Goal: Transaction & Acquisition: Purchase product/service

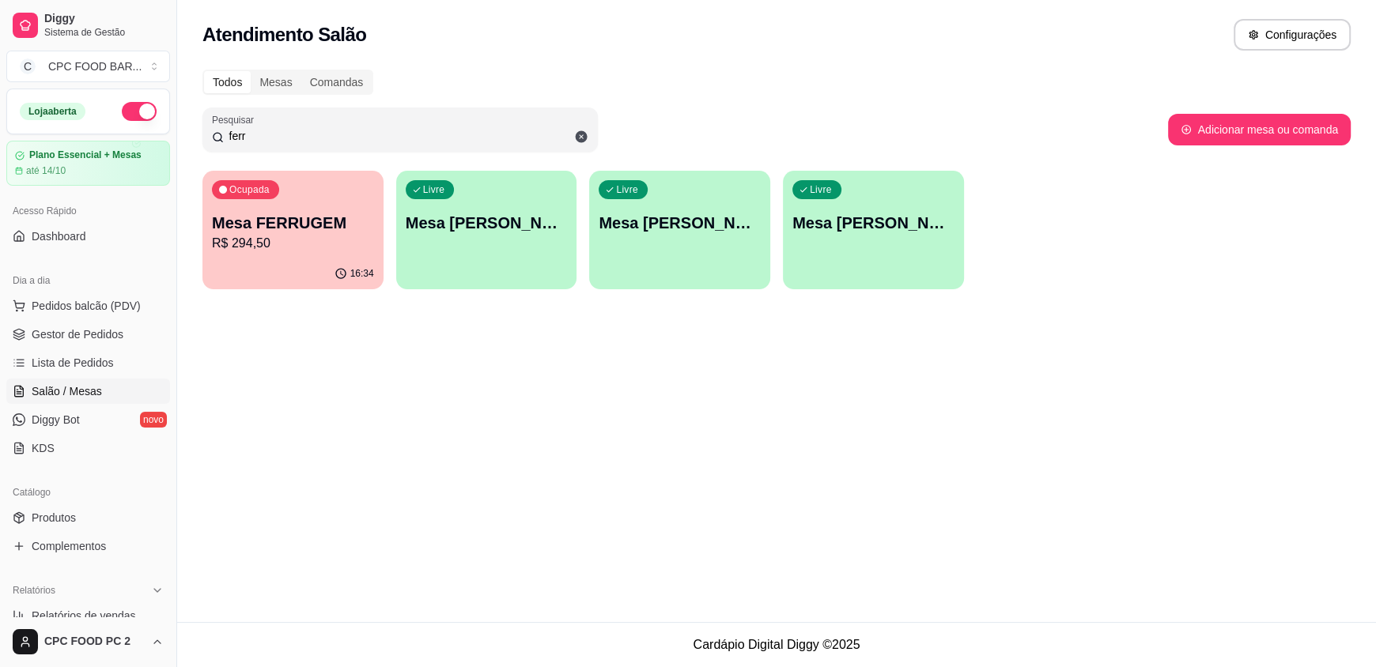
click at [261, 137] on input "ferr" at bounding box center [406, 136] width 365 height 16
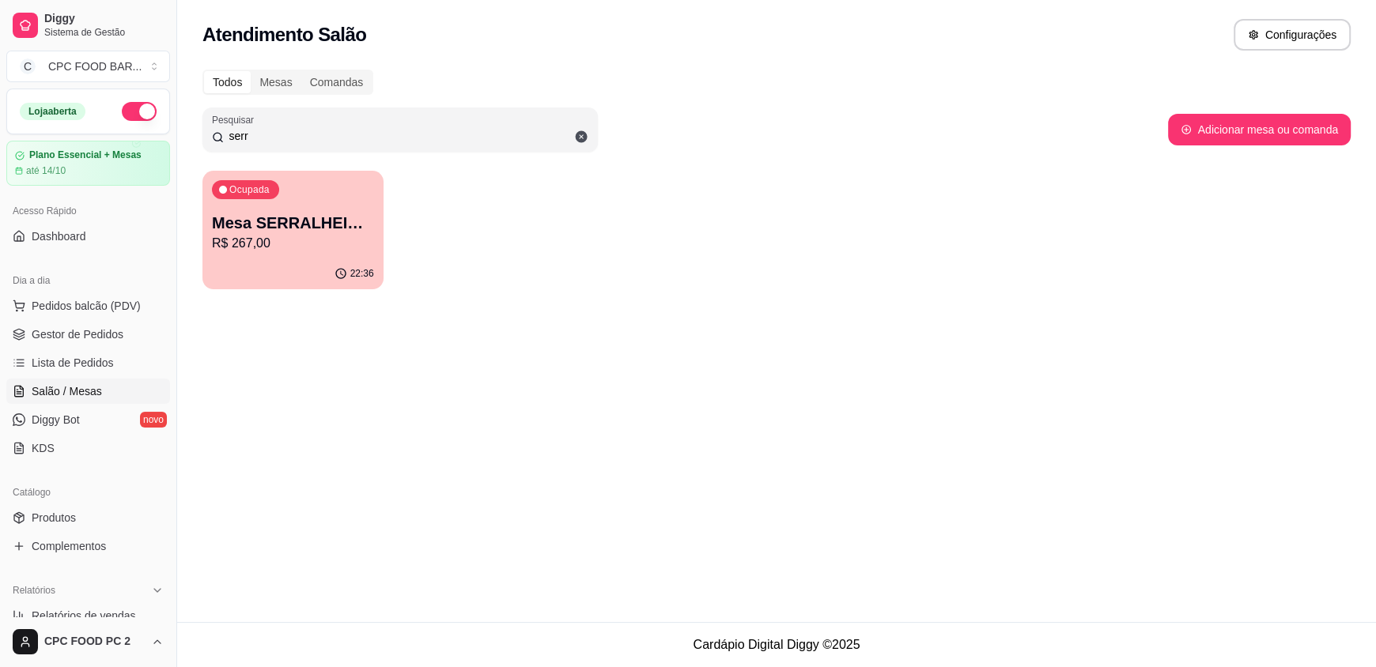
type input "serr"
click at [263, 263] on div "22:36" at bounding box center [293, 273] width 176 height 30
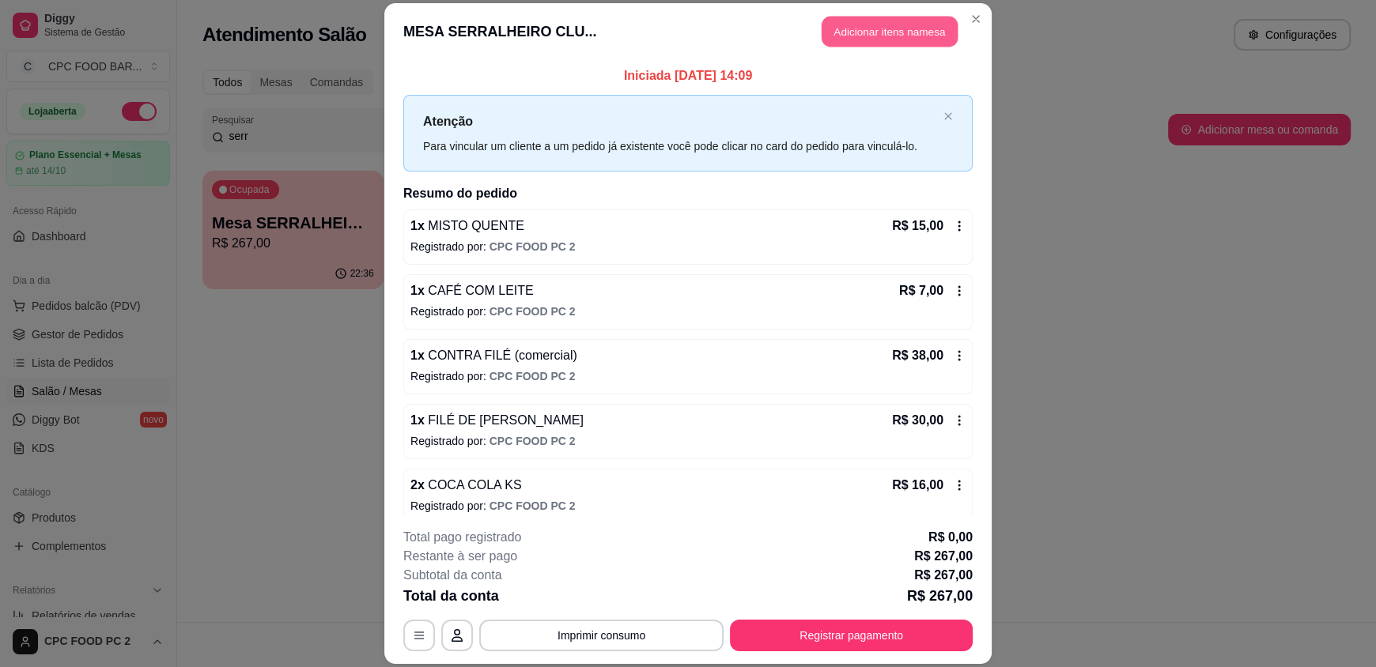
click at [875, 22] on button "Adicionar itens na mesa" at bounding box center [890, 32] width 136 height 31
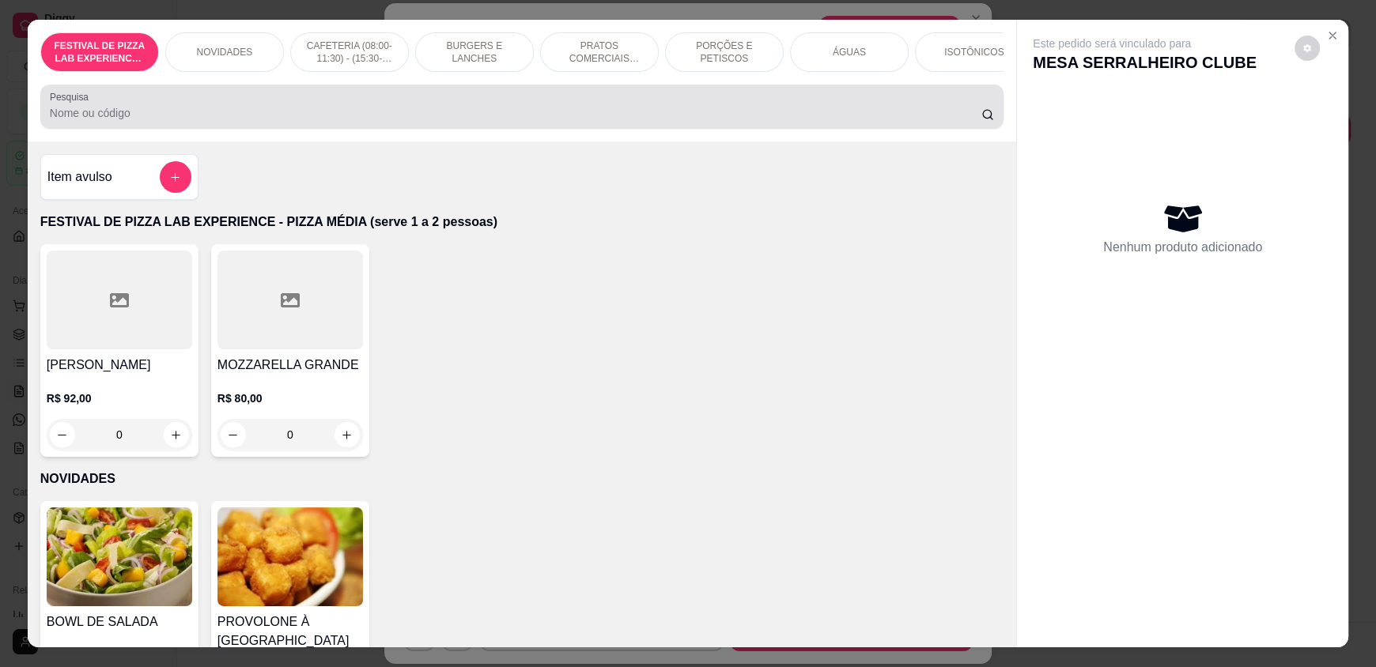
click at [434, 121] on input "Pesquisa" at bounding box center [516, 113] width 932 height 16
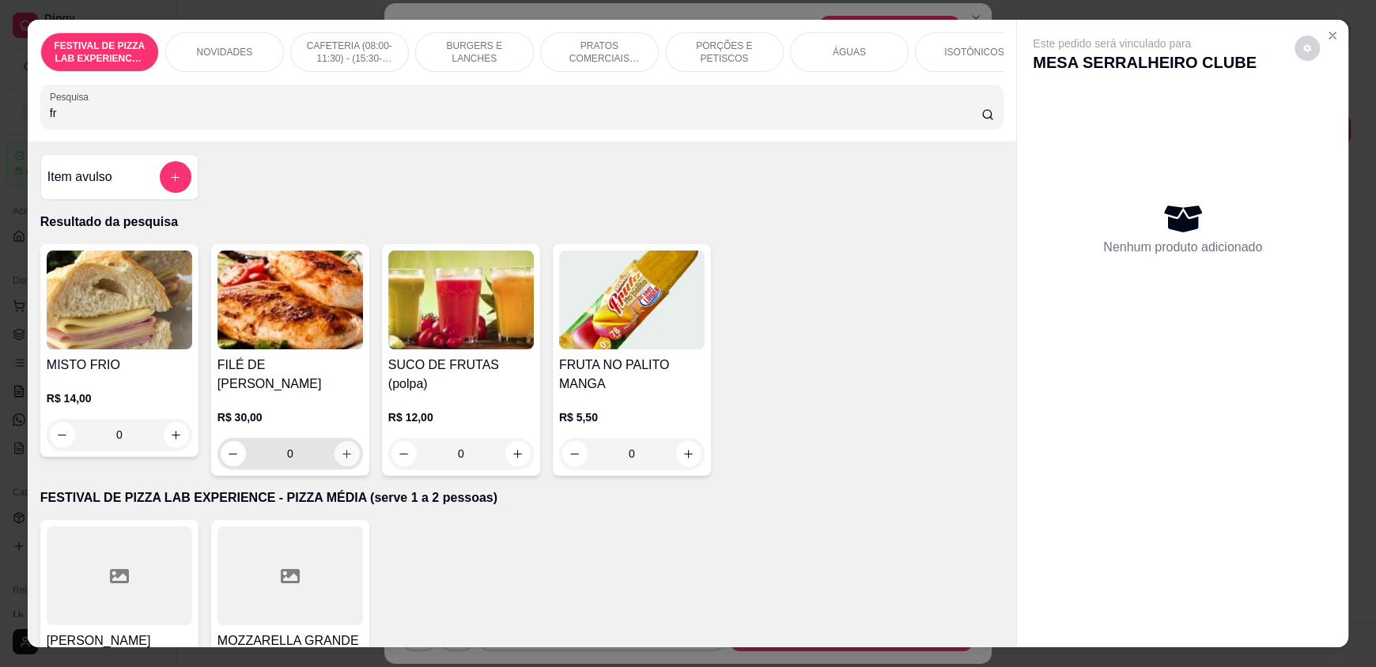
type input "fr"
click at [341, 448] on icon "increase-product-quantity" at bounding box center [347, 454] width 12 height 12
type input "1"
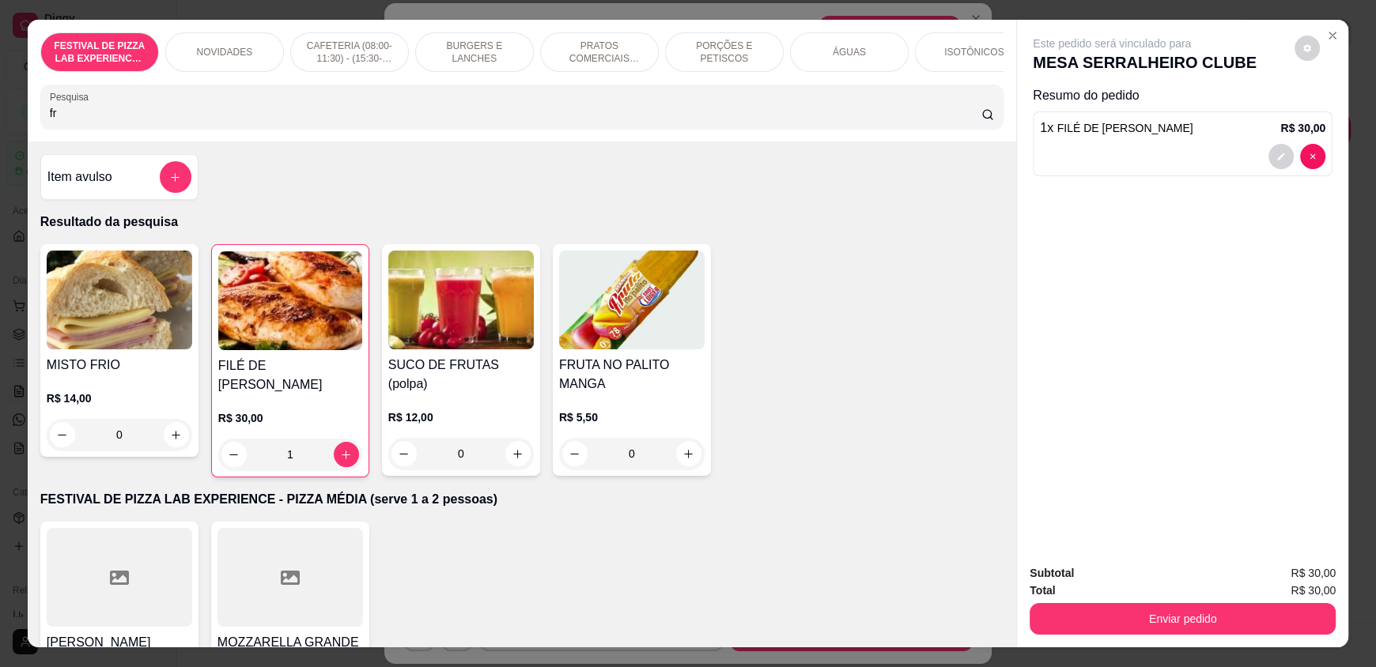
click at [122, 121] on input "fr" at bounding box center [516, 113] width 932 height 16
click at [121, 121] on input "fr" at bounding box center [516, 113] width 932 height 16
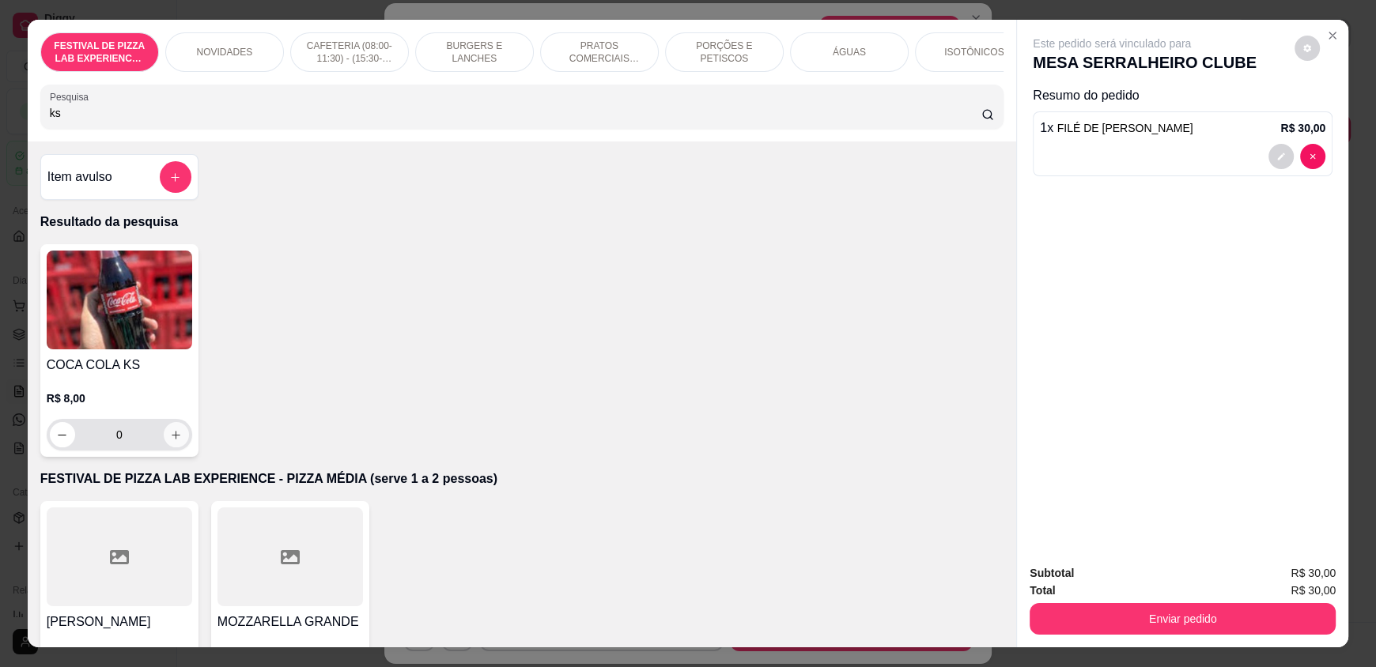
type input "ks"
click at [170, 440] on icon "increase-product-quantity" at bounding box center [176, 435] width 12 height 12
type input "1"
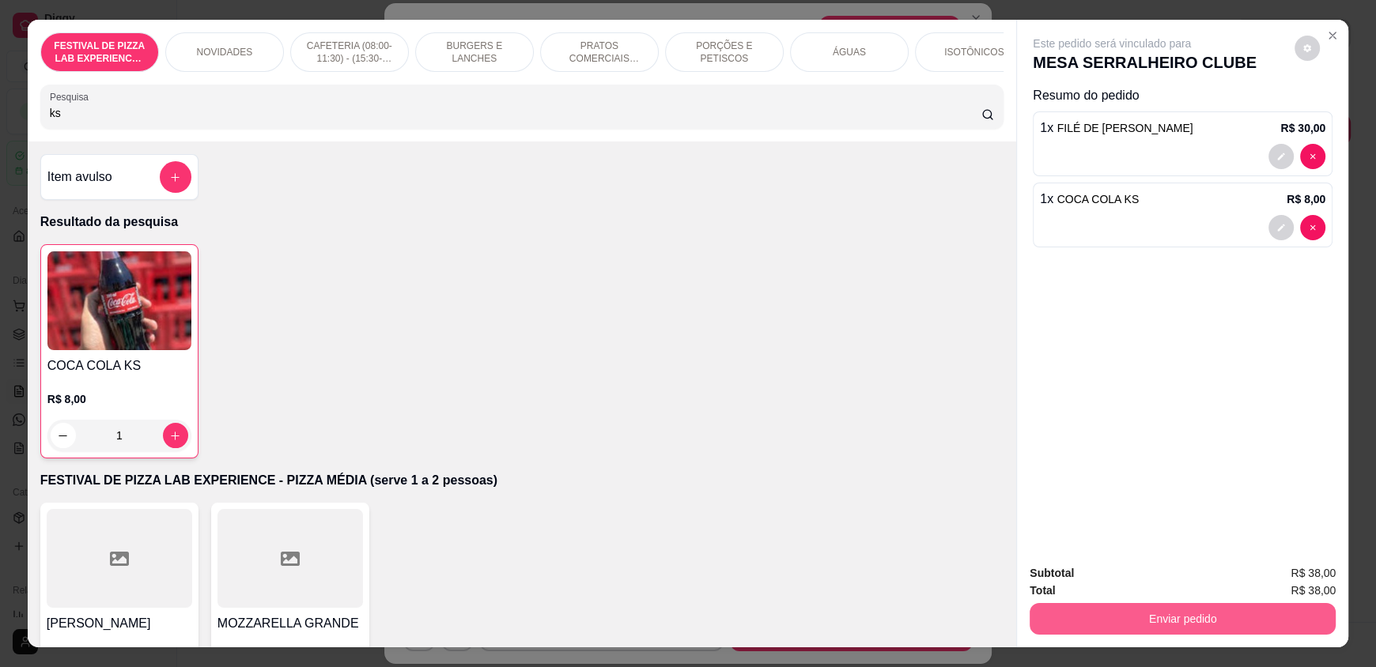
click at [1103, 614] on button "Enviar pedido" at bounding box center [1183, 619] width 306 height 32
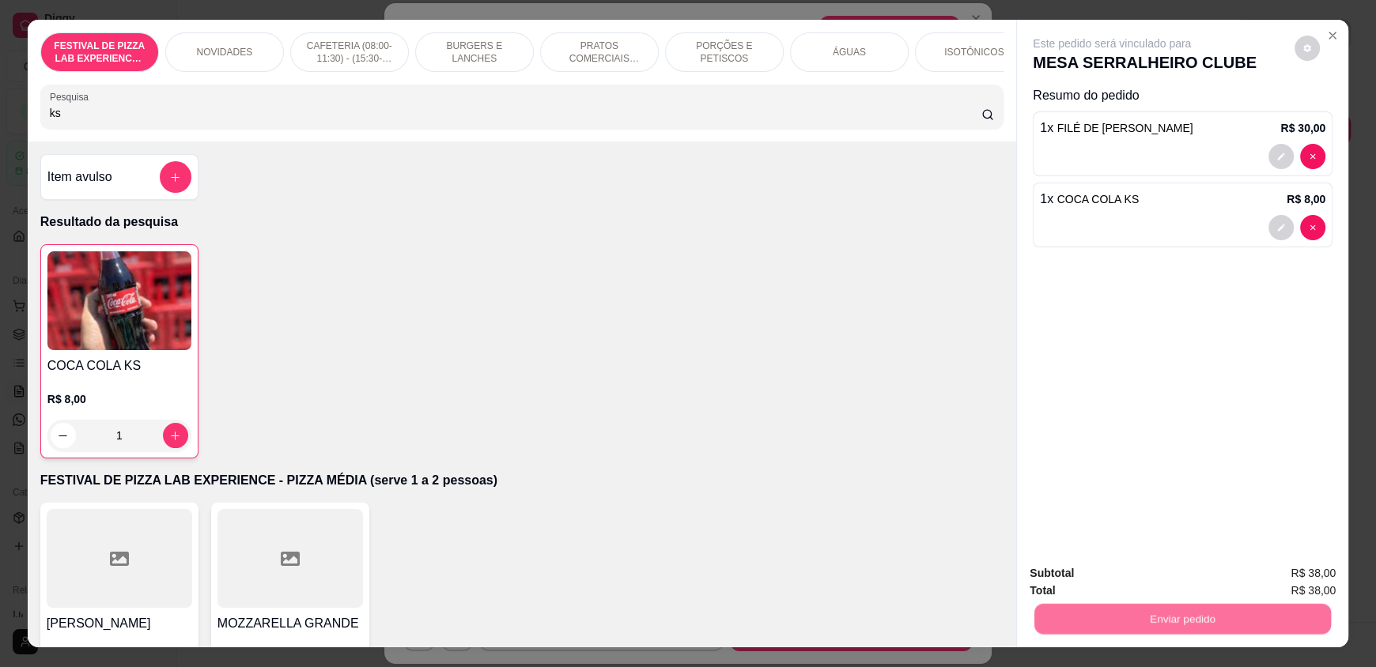
click at [1105, 579] on button "Não registrar e enviar pedido" at bounding box center [1130, 579] width 160 height 29
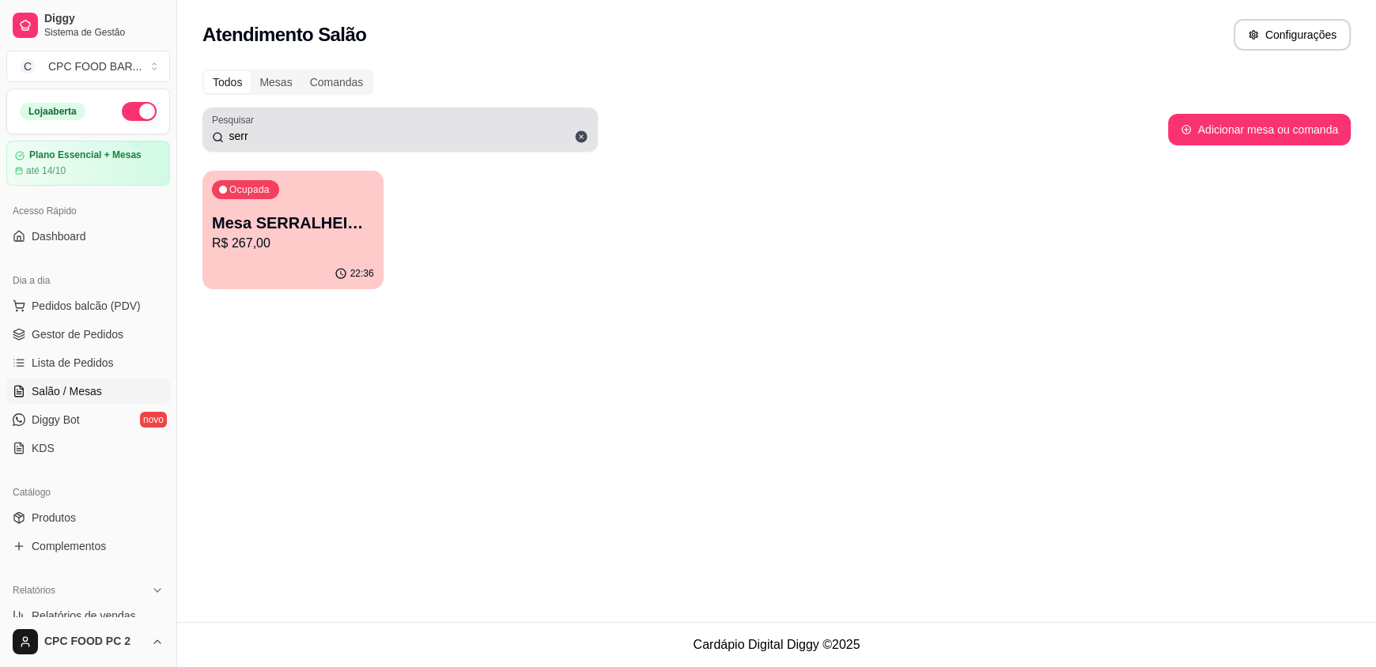
click at [315, 139] on input "serr" at bounding box center [406, 136] width 365 height 16
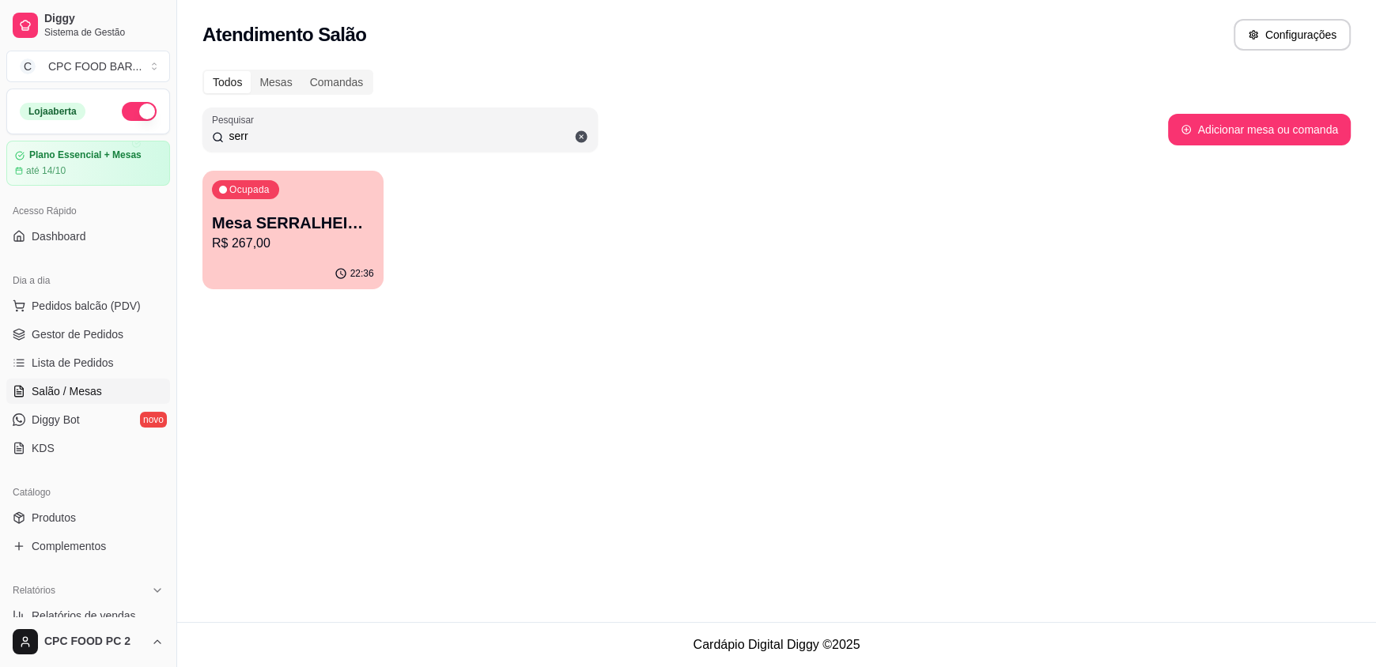
click at [315, 139] on input "serr" at bounding box center [406, 136] width 365 height 16
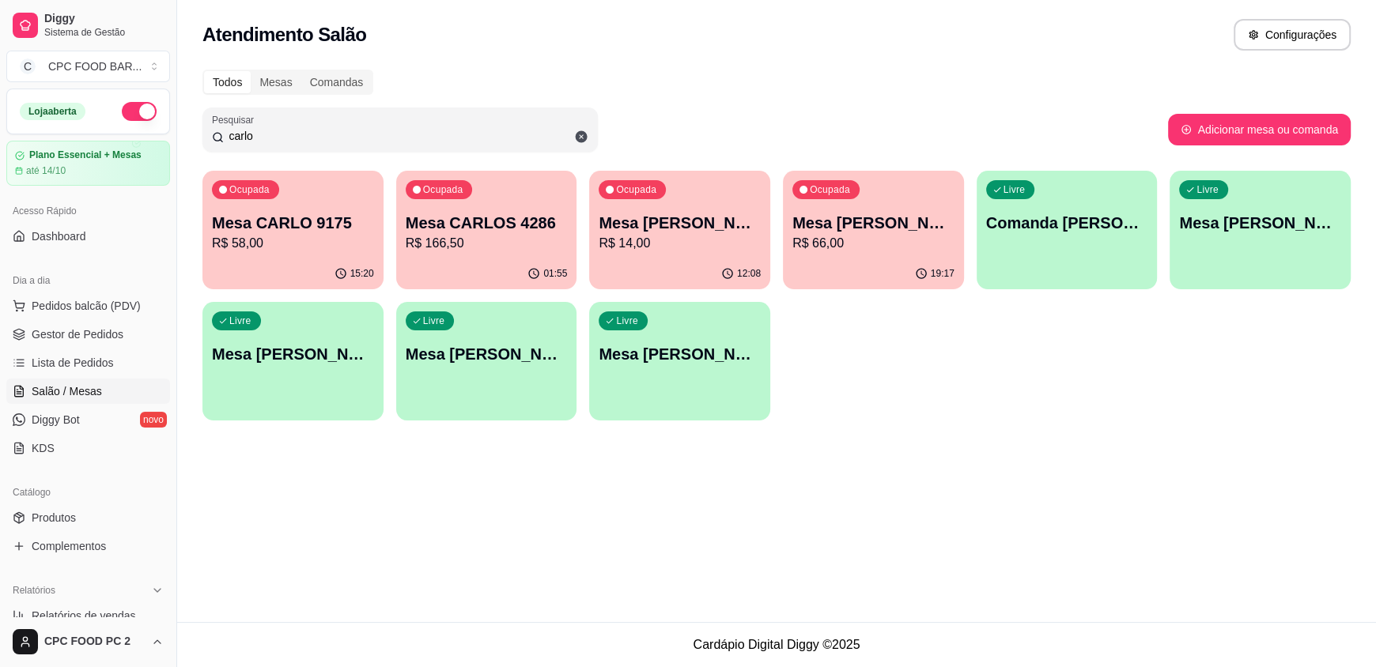
type input "carlo"
click at [485, 264] on div "01:55" at bounding box center [487, 273] width 176 height 30
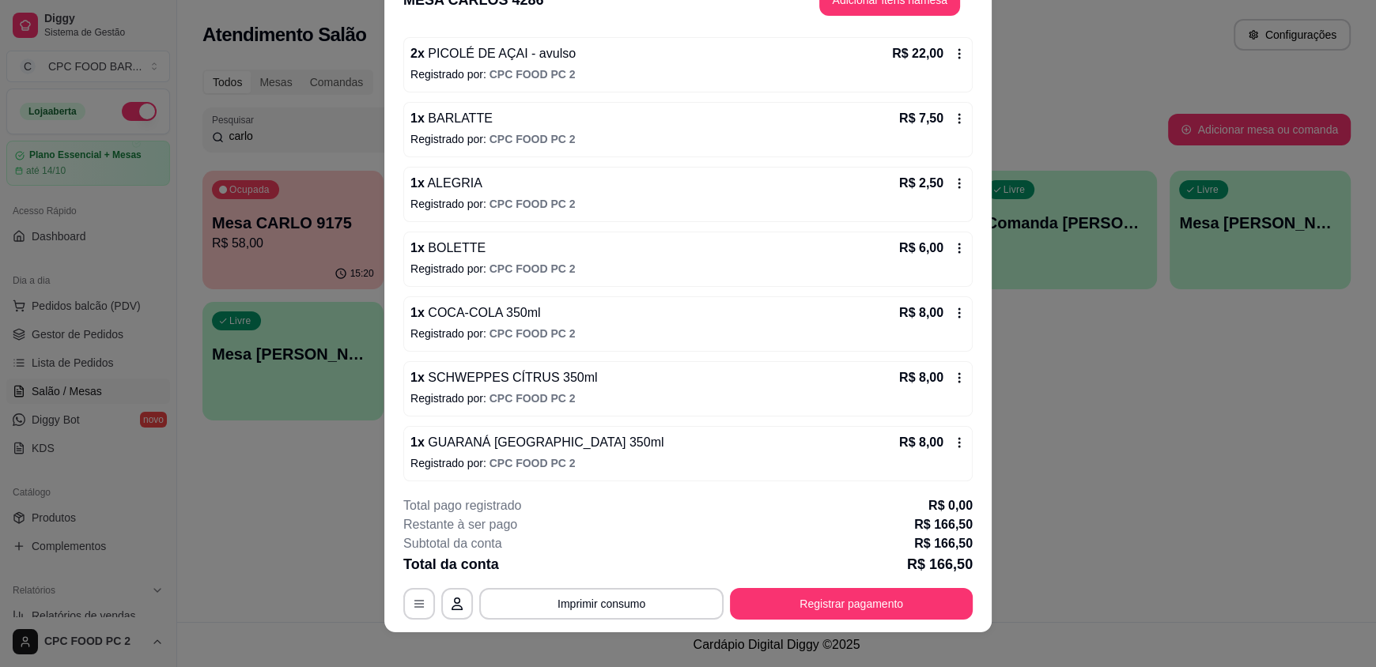
scroll to position [47, 0]
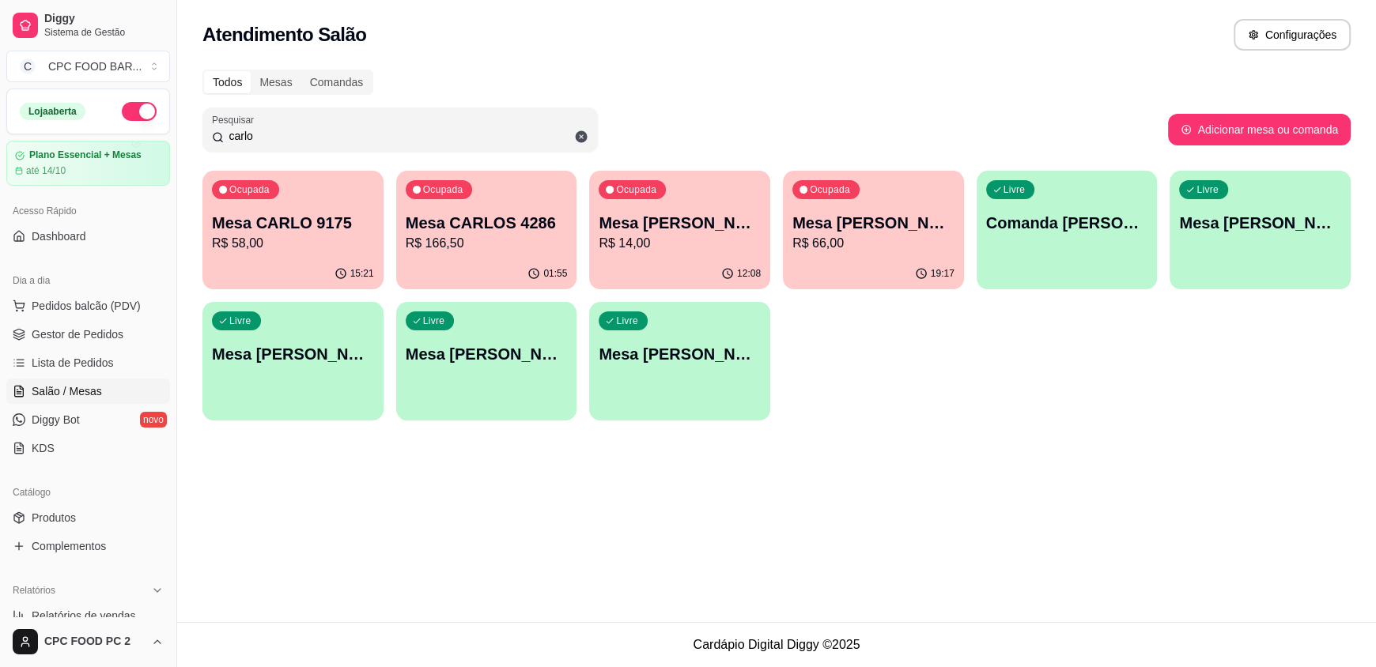
click at [507, 252] on div "Ocupada Mesa CARLOS 4286 R$ 166,50" at bounding box center [486, 215] width 181 height 88
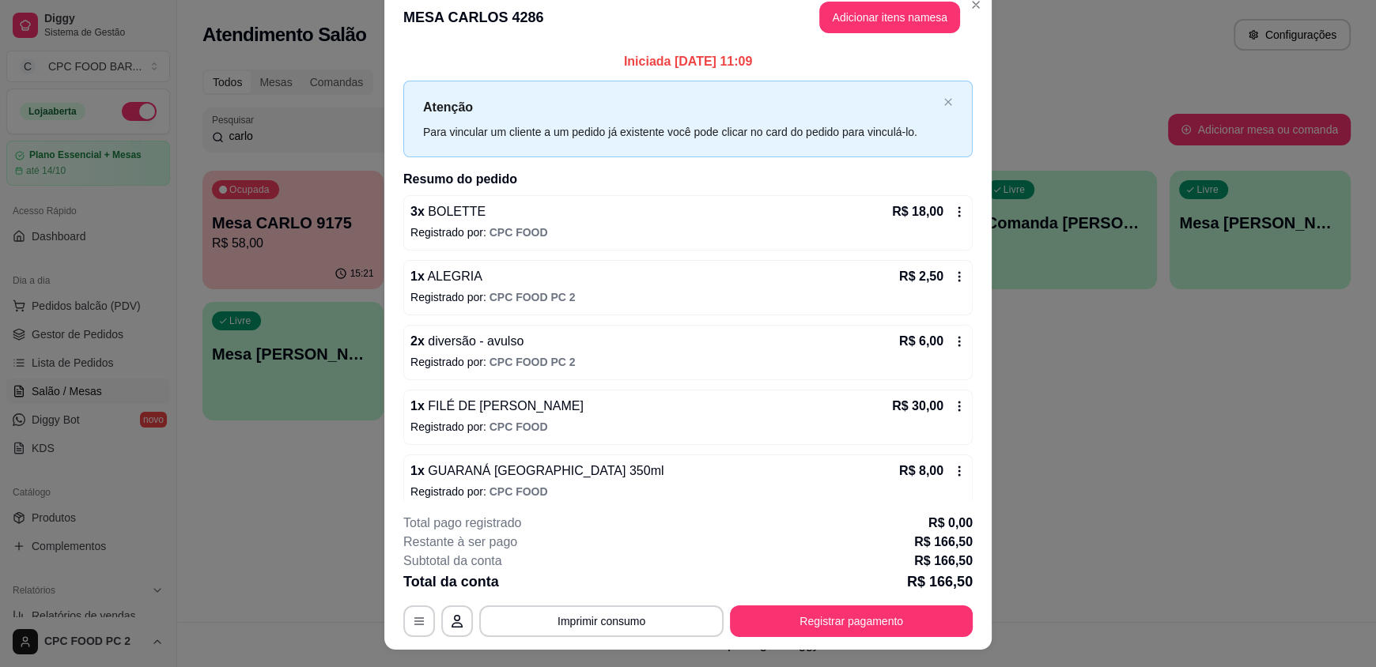
scroll to position [0, 0]
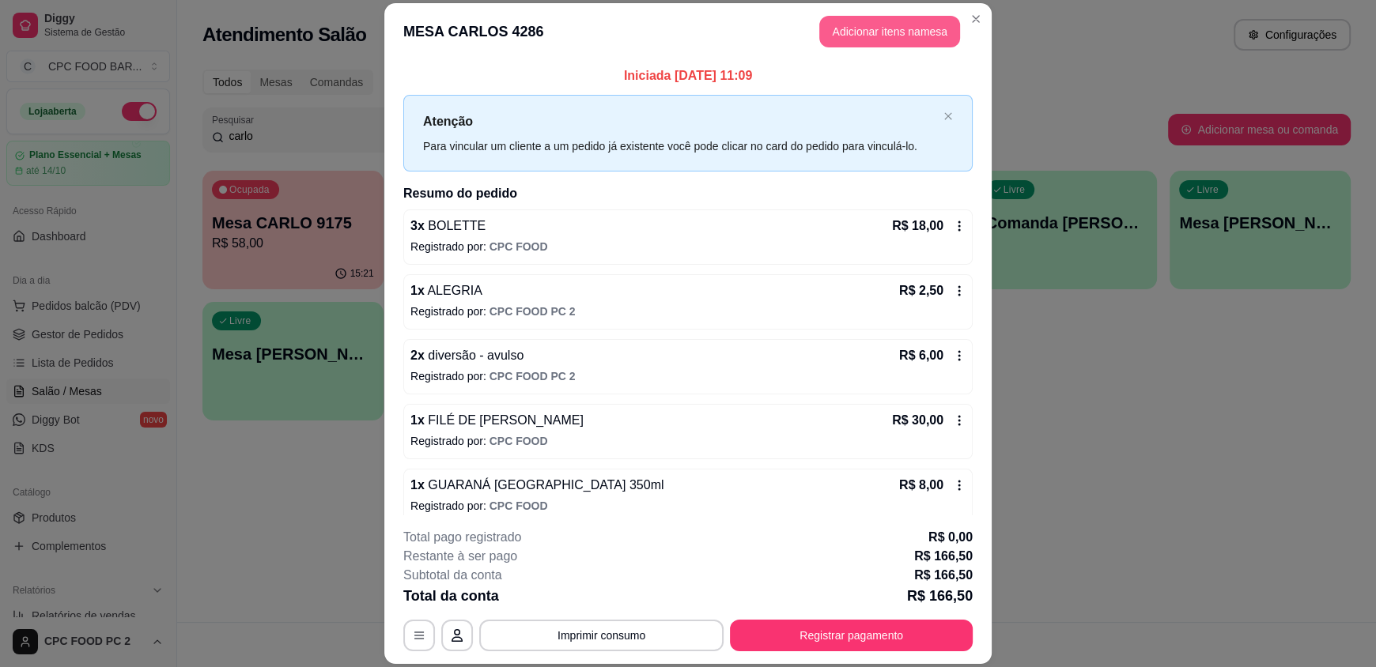
click at [886, 43] on button "Adicionar itens na mesa" at bounding box center [889, 32] width 141 height 32
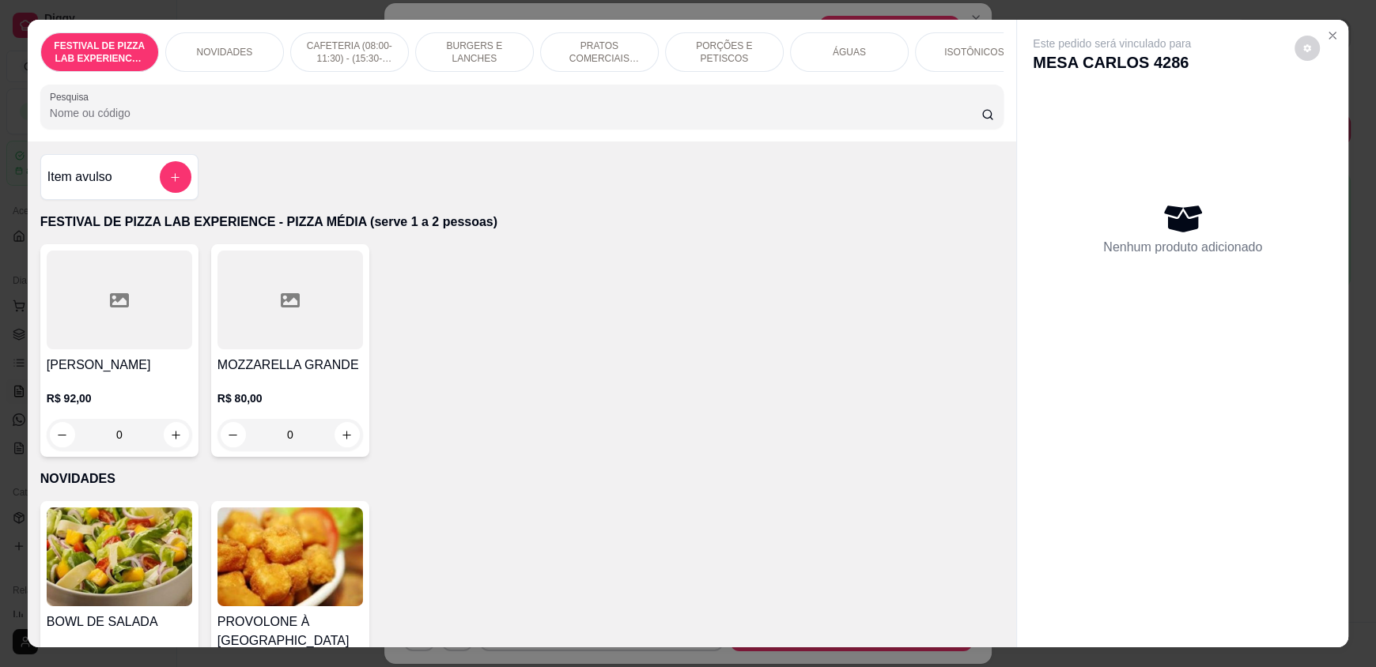
click at [302, 142] on div "FESTIVAL DE PIZZA LAB EXPERIENCE - PIZZA MÉDIA (serve 1 a 2 pessoas) NOVIDADES …" at bounding box center [522, 81] width 988 height 122
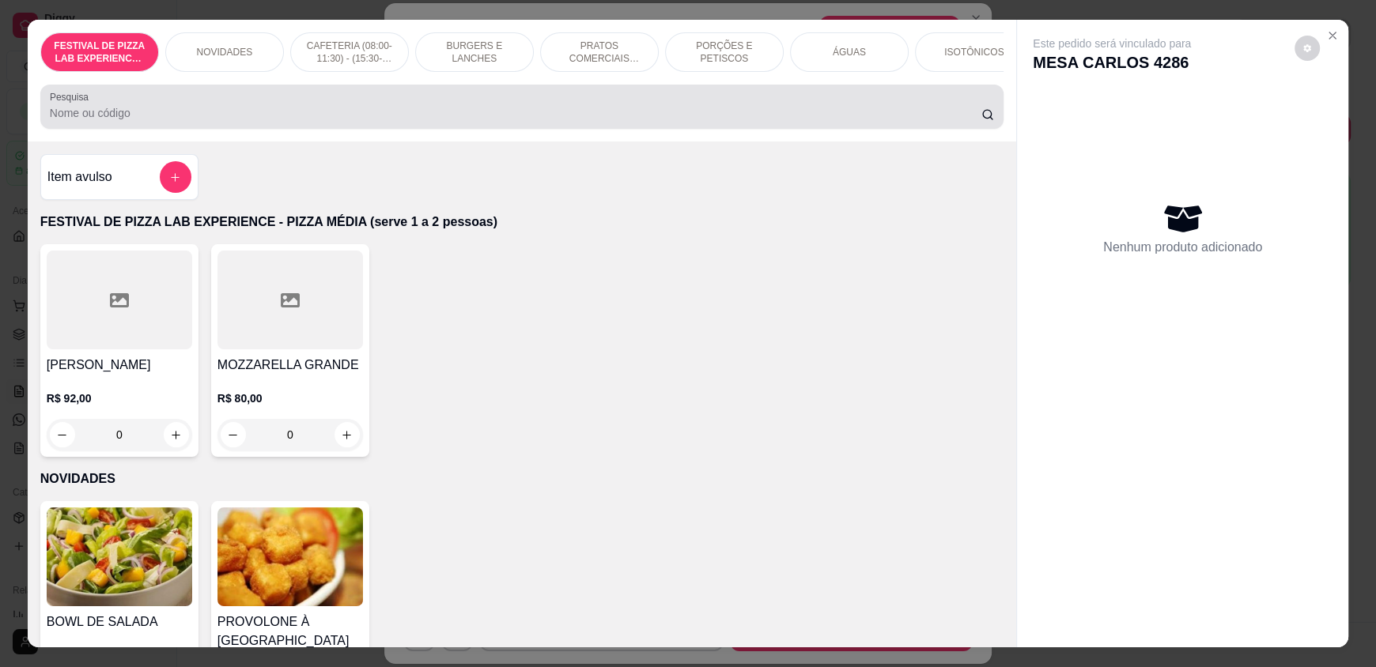
click at [311, 121] on input "Pesquisa" at bounding box center [516, 113] width 932 height 16
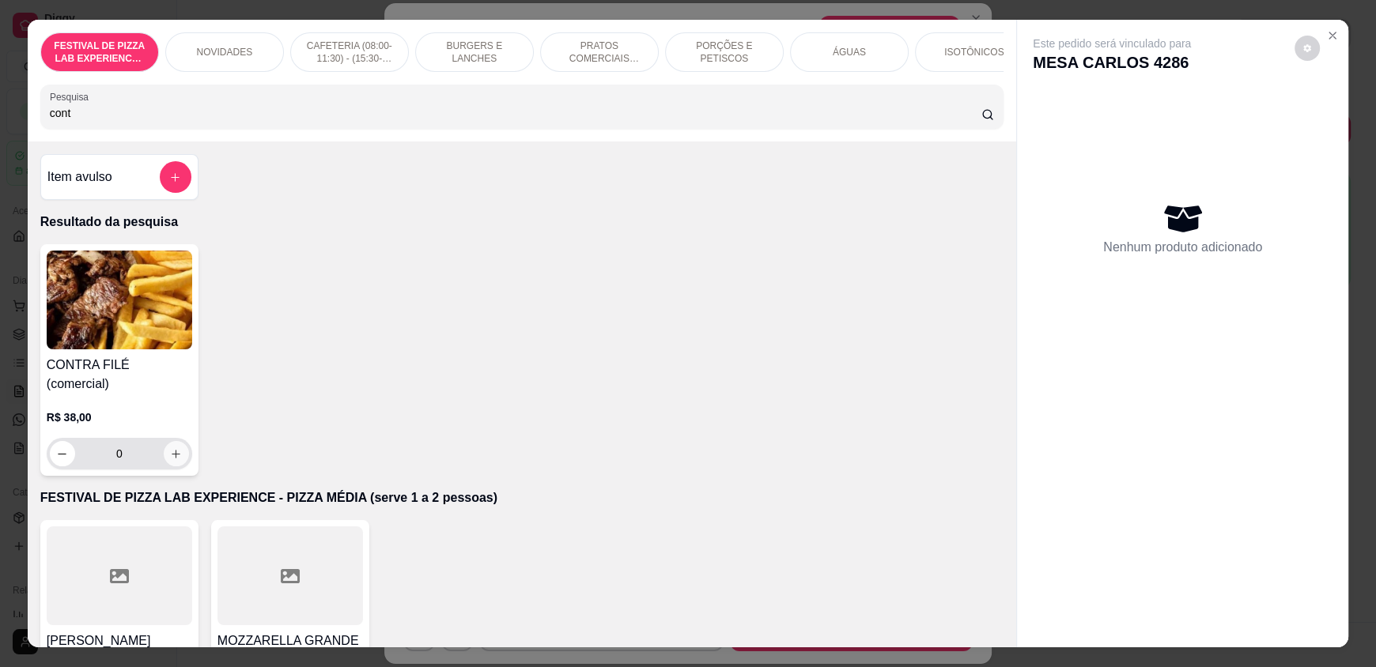
type input "cont"
click at [171, 448] on icon "increase-product-quantity" at bounding box center [177, 454] width 12 height 12
type input "1"
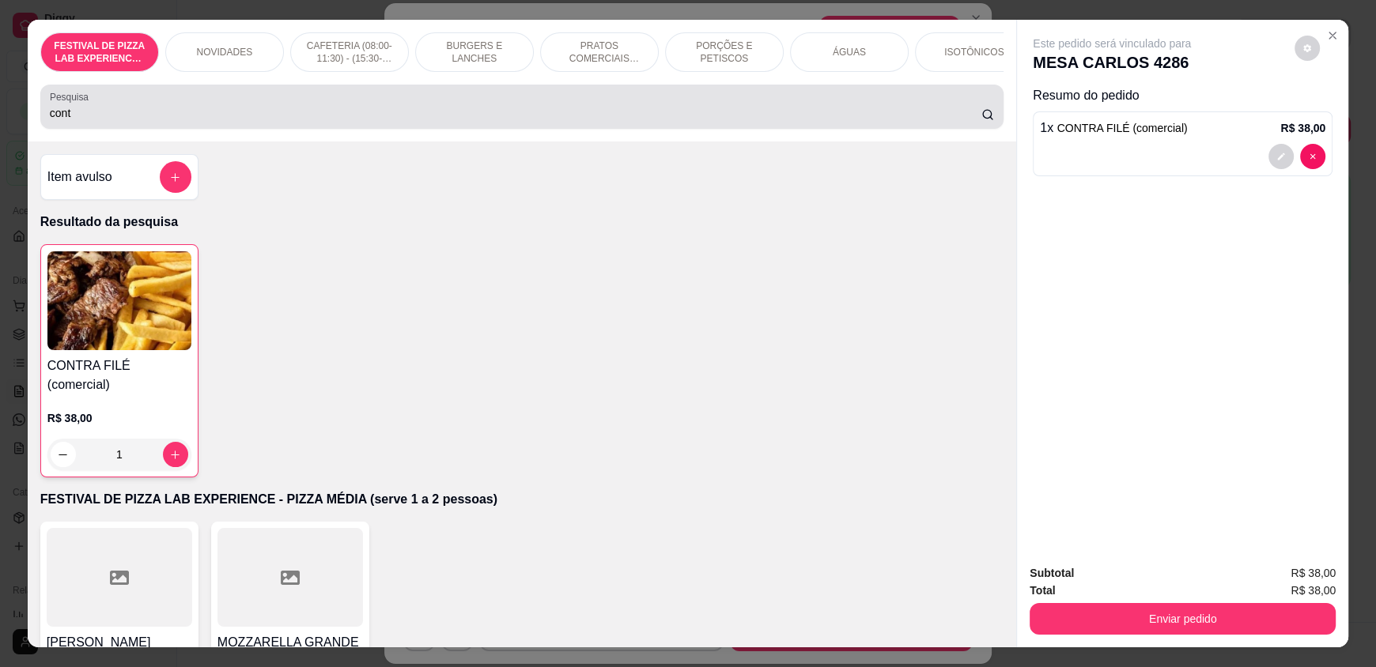
click at [62, 121] on input "cont" at bounding box center [516, 113] width 932 height 16
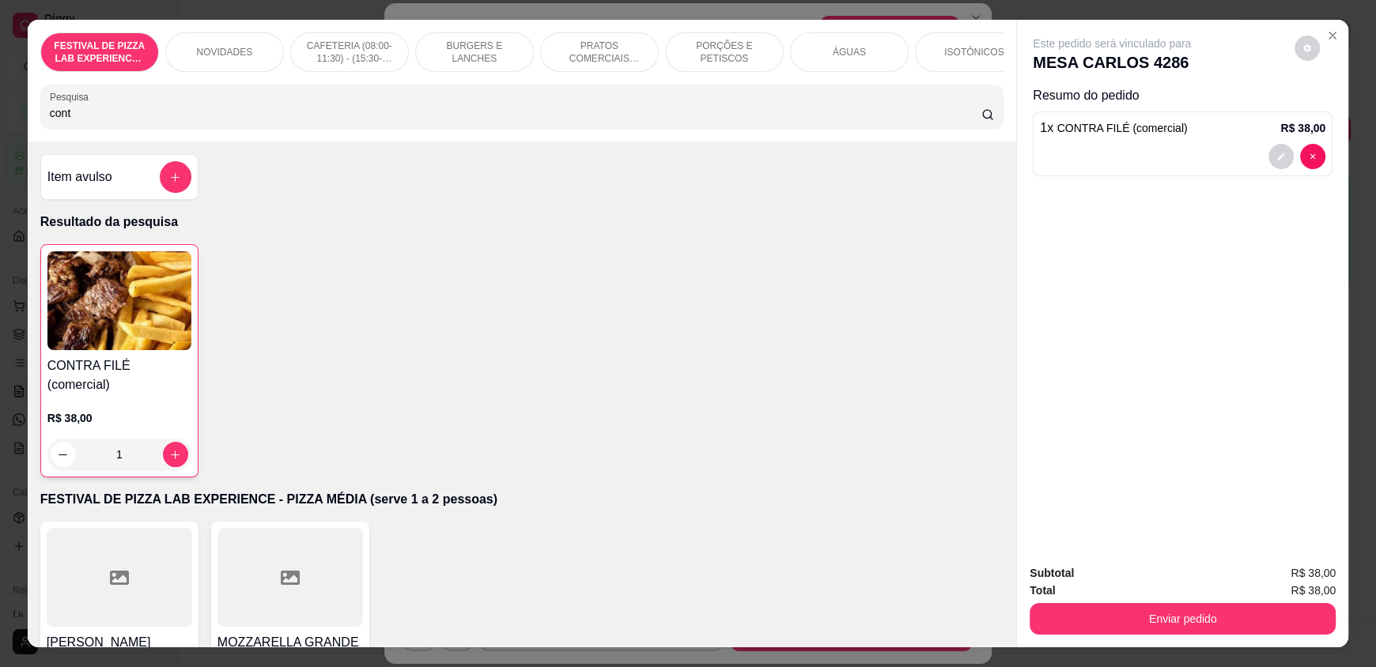
click at [74, 121] on input "cont" at bounding box center [516, 113] width 932 height 16
click at [73, 121] on input "cont" at bounding box center [516, 113] width 932 height 16
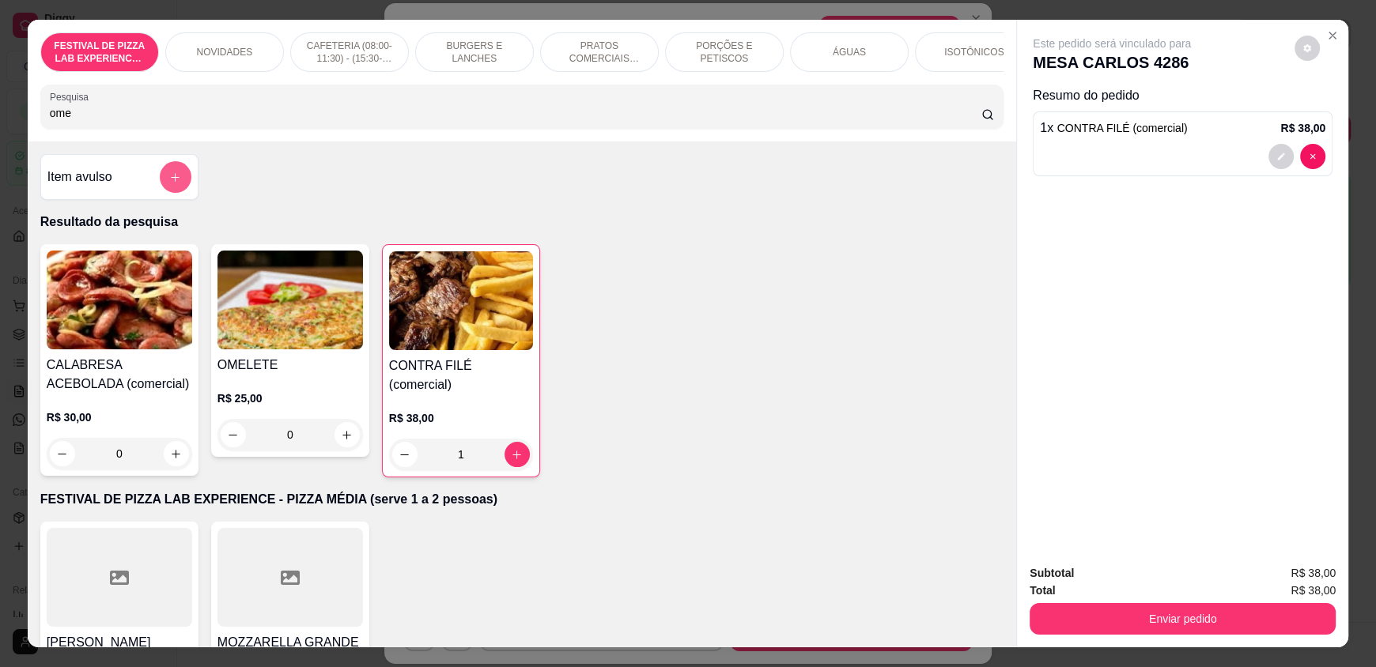
type input "ome"
click at [174, 183] on icon "add-separate-item" at bounding box center [176, 178] width 12 height 12
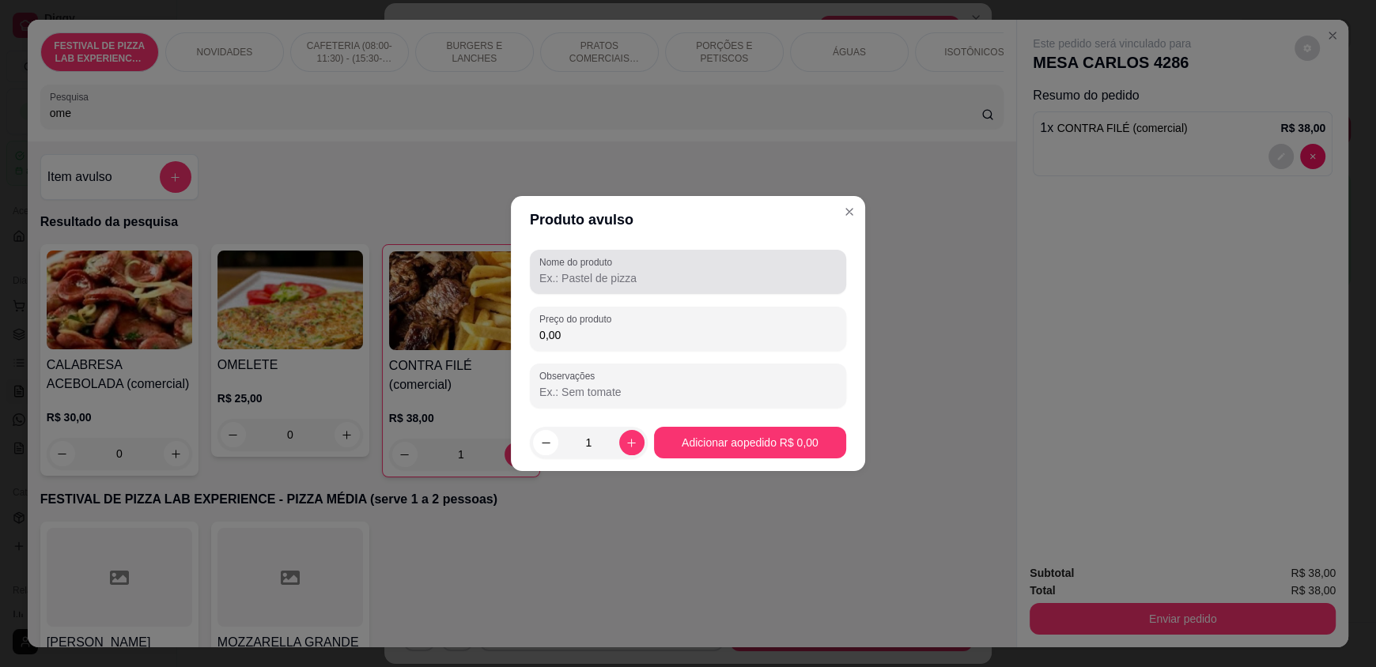
click at [655, 278] on input "Nome do produto" at bounding box center [687, 278] width 297 height 16
type input "c"
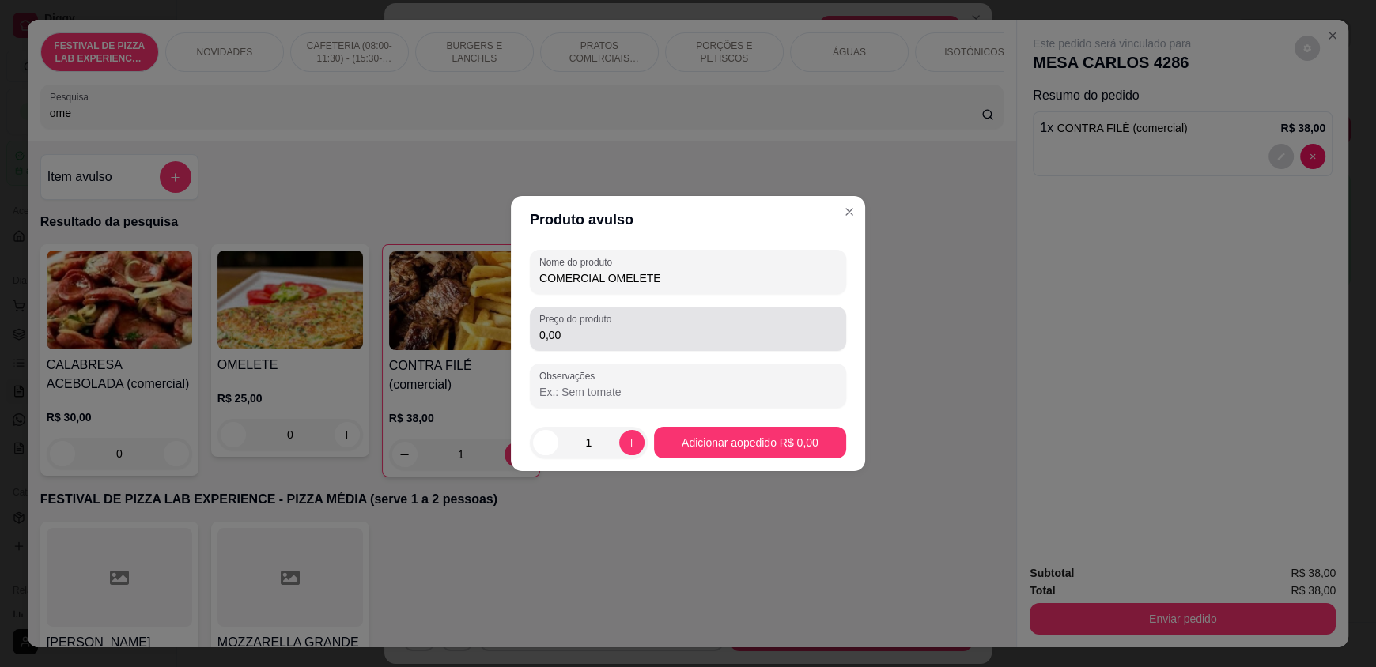
type input "COMERCIAL OMELETE"
click at [668, 334] on input "0,00" at bounding box center [687, 335] width 297 height 16
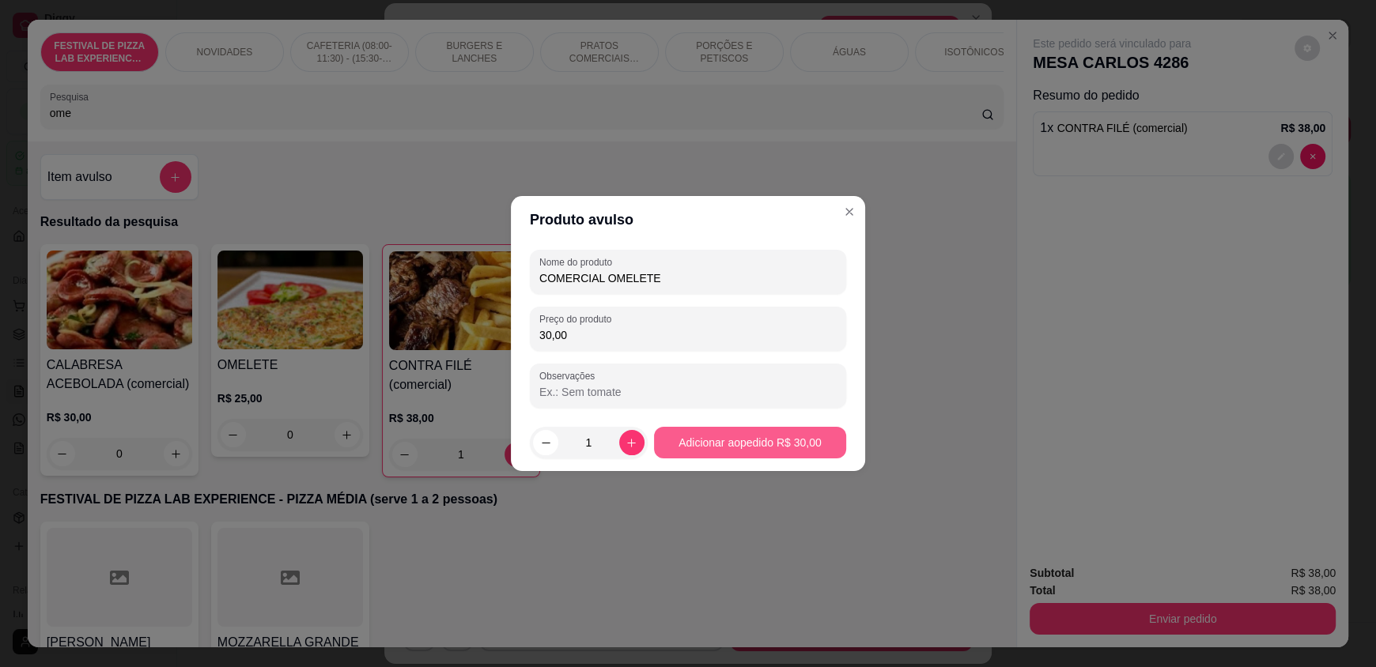
type input "30,00"
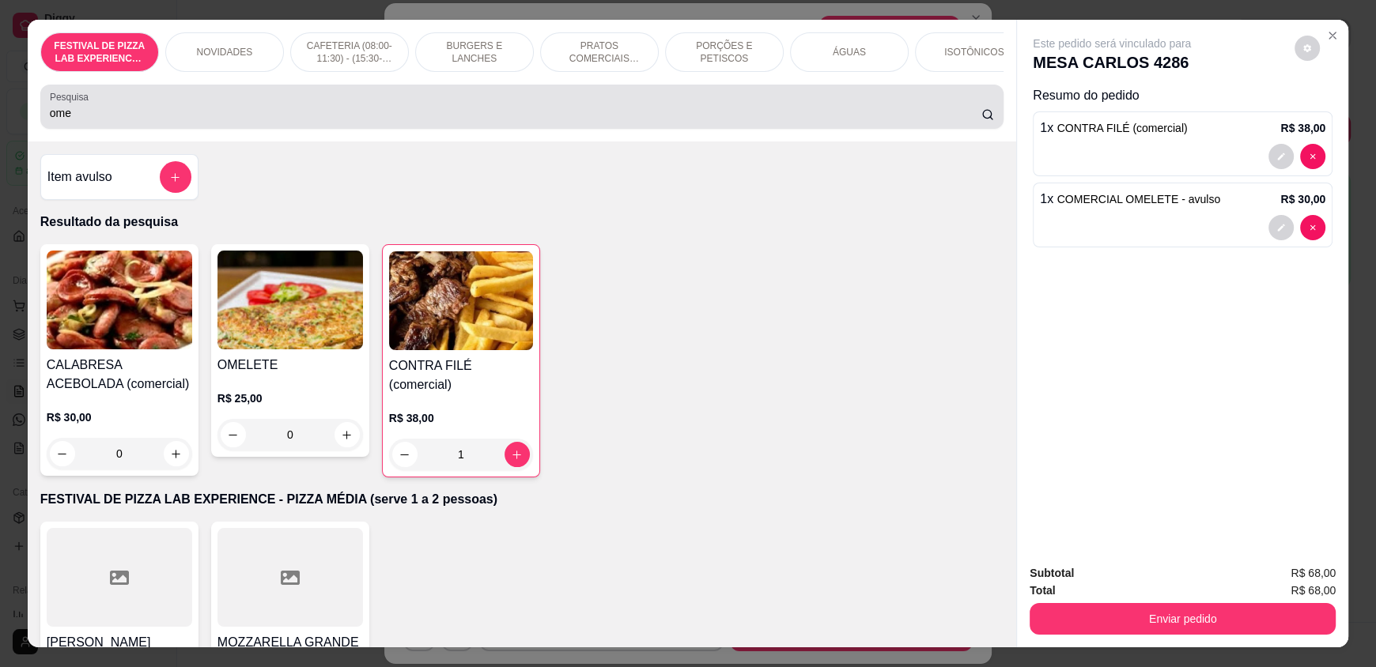
click at [109, 121] on input "ome" at bounding box center [516, 113] width 932 height 16
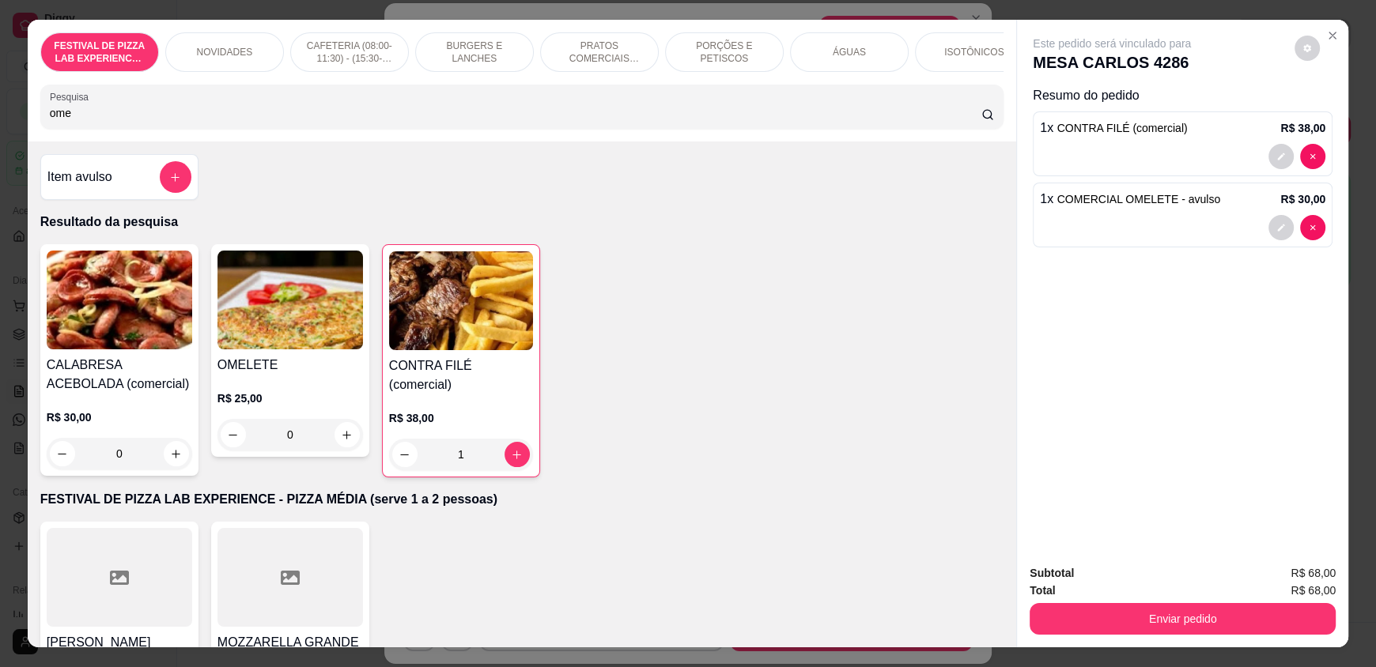
click at [107, 121] on input "ome" at bounding box center [516, 113] width 932 height 16
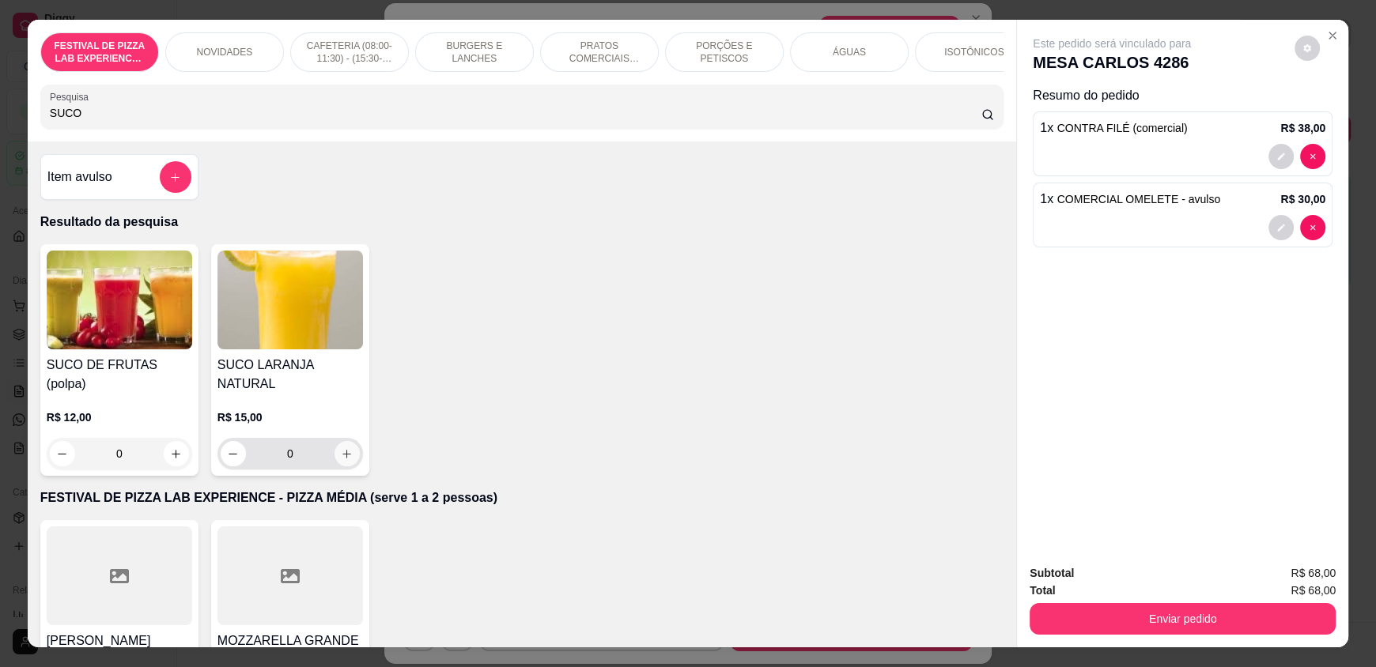
type input "SUCO"
click at [346, 452] on button "increase-product-quantity" at bounding box center [346, 454] width 25 height 25
type input "1"
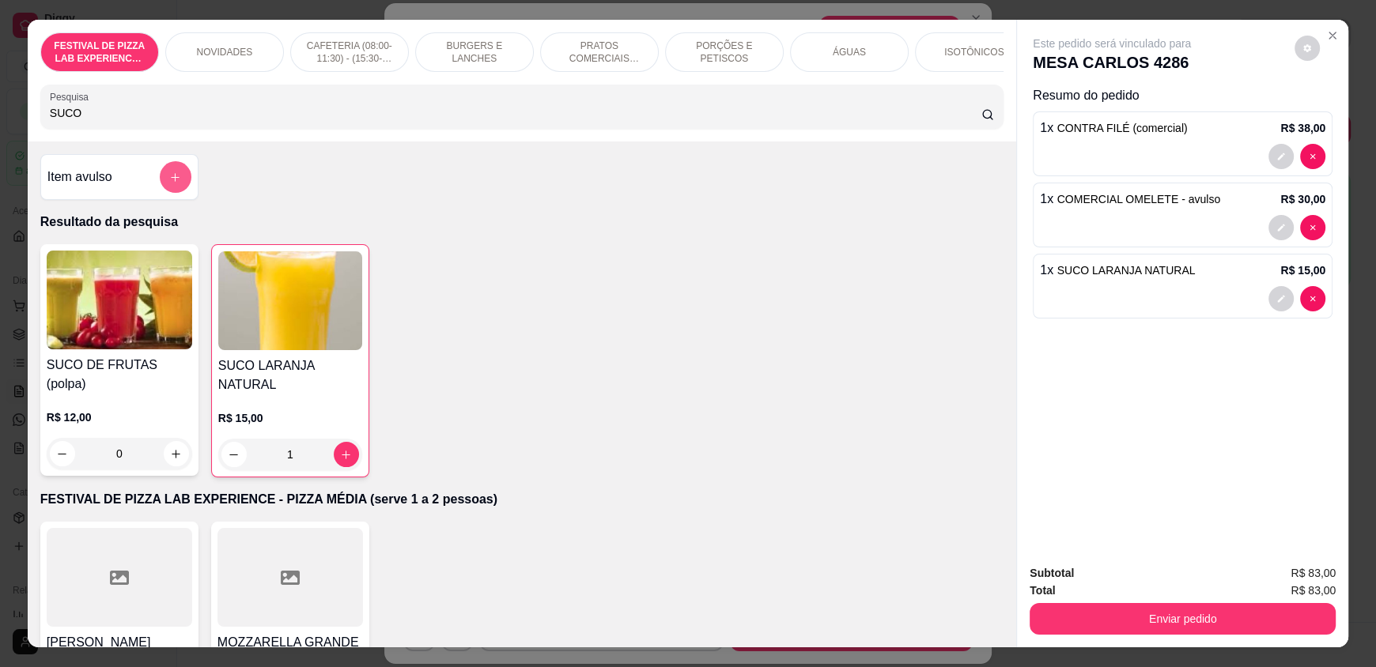
click at [176, 192] on button "add-separate-item" at bounding box center [176, 177] width 32 height 32
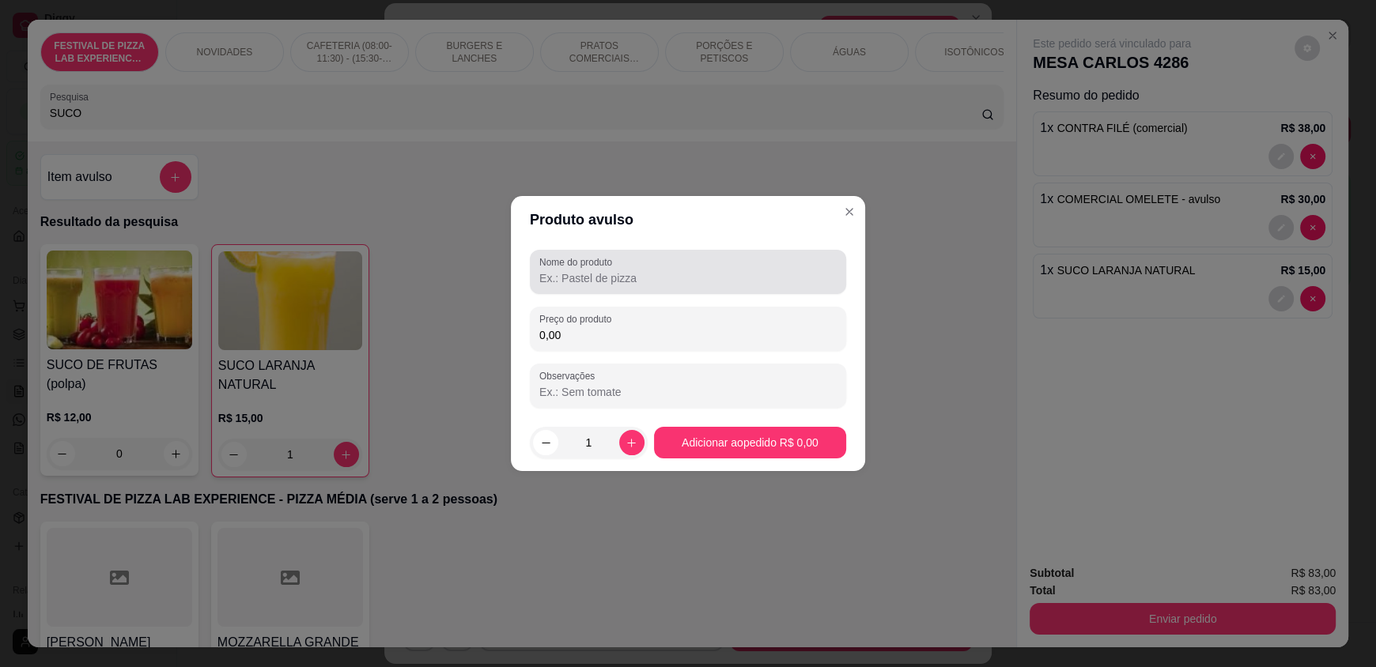
click at [594, 276] on input "Nome do produto" at bounding box center [687, 278] width 297 height 16
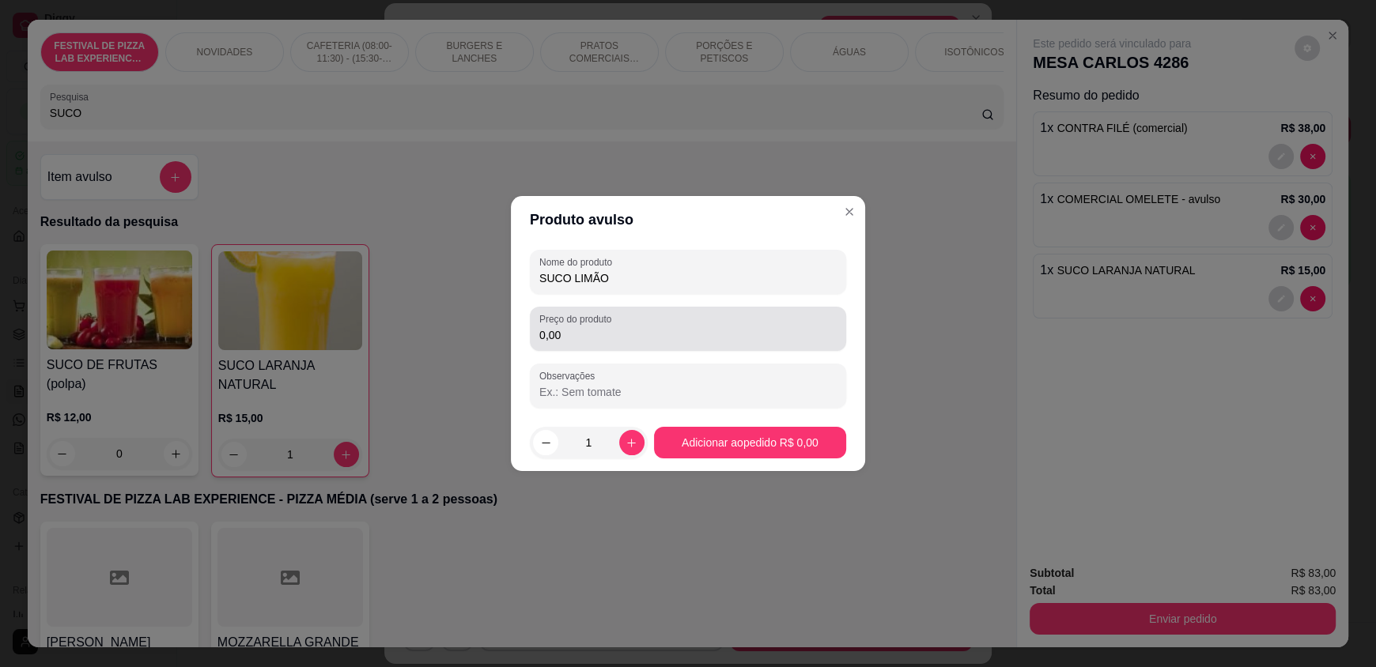
type input "SUCO LIMÃO"
click at [606, 337] on input "0,00" at bounding box center [687, 335] width 297 height 16
type input "15,00"
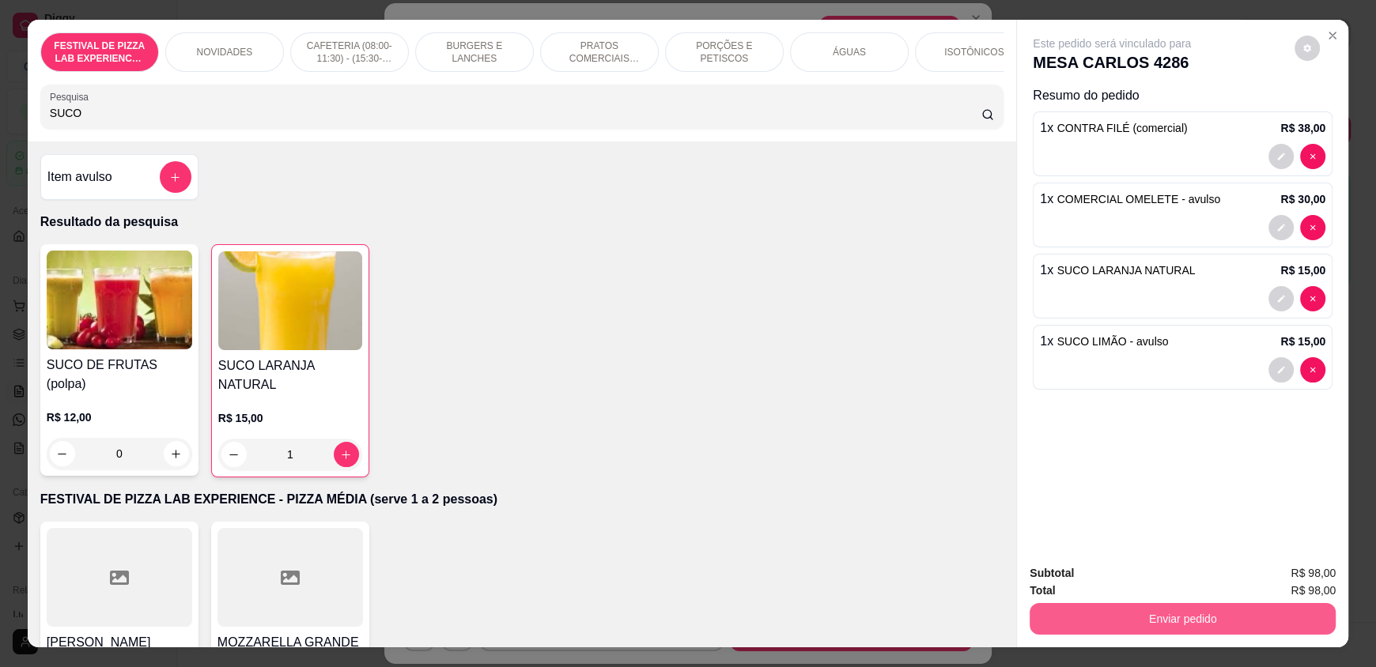
click at [1173, 613] on button "Enviar pedido" at bounding box center [1183, 619] width 306 height 32
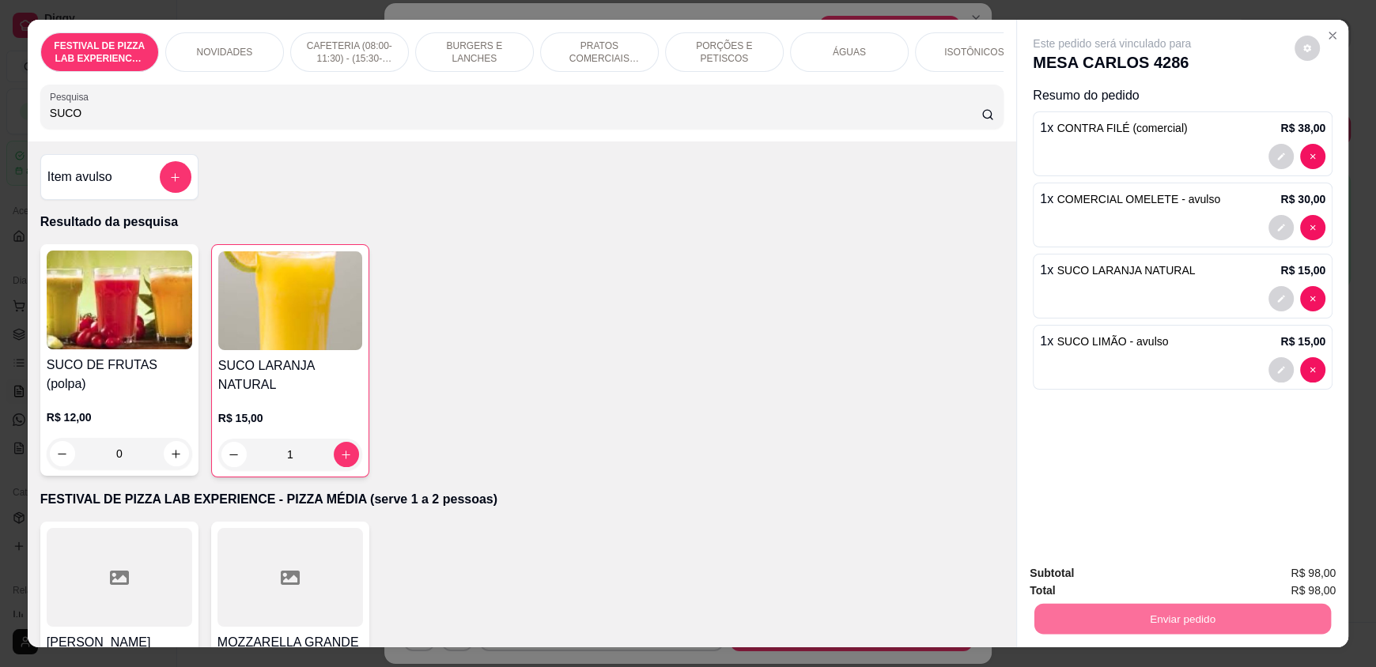
click at [1139, 580] on button "Não registrar e enviar pedido" at bounding box center [1130, 580] width 164 height 30
